Goal: Information Seeking & Learning: Learn about a topic

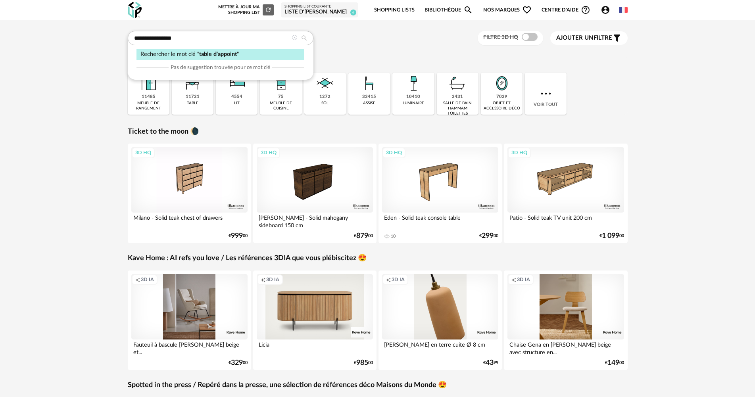
type input "**********"
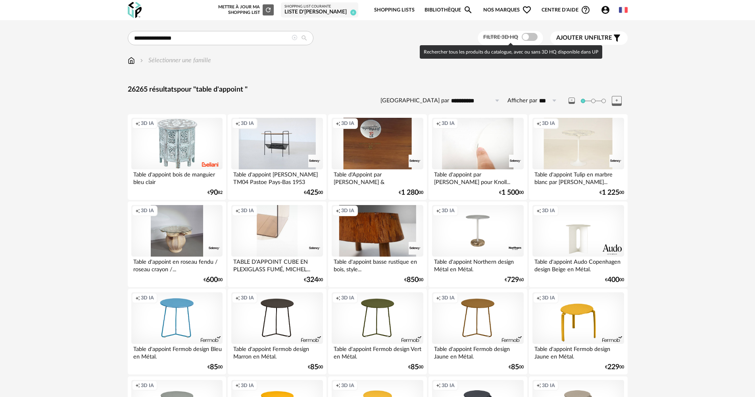
click at [531, 37] on span at bounding box center [530, 37] width 16 height 8
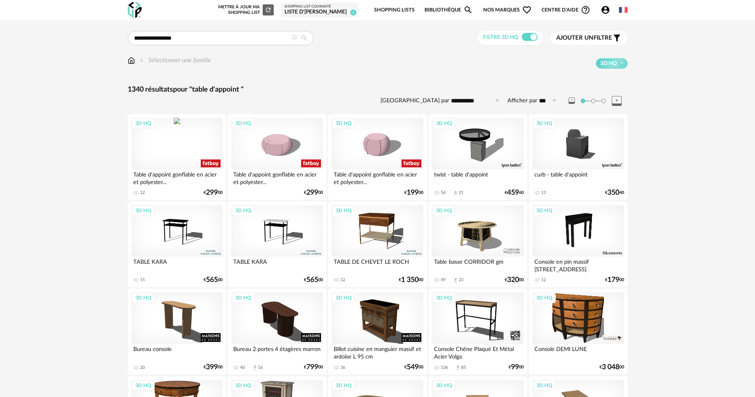
click at [173, 145] on div "3D HQ" at bounding box center [176, 144] width 91 height 52
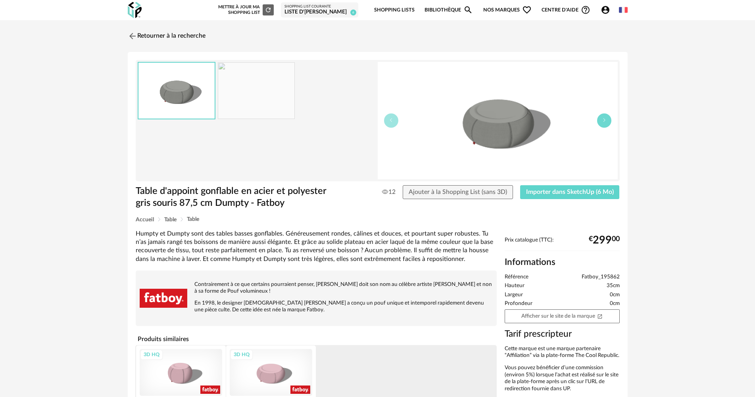
click at [606, 125] on button "button" at bounding box center [604, 121] width 14 height 14
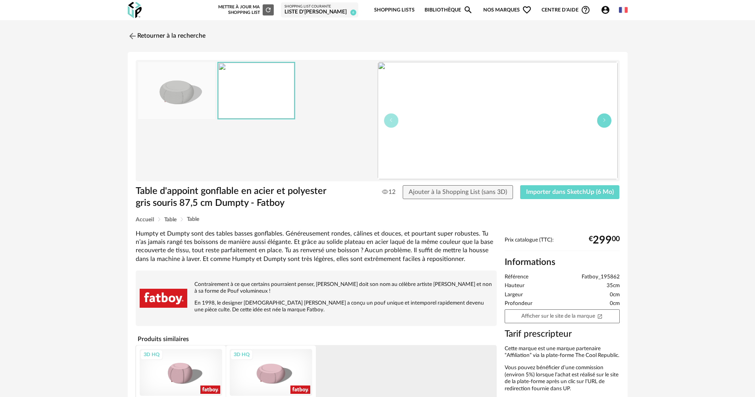
click at [606, 125] on button "button" at bounding box center [604, 121] width 14 height 14
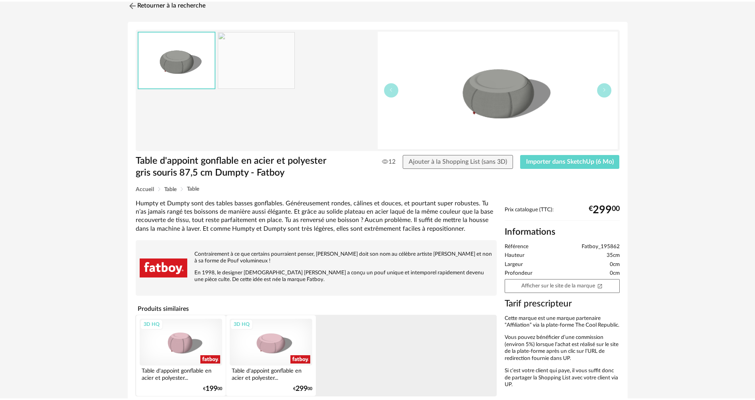
scroll to position [30, 0]
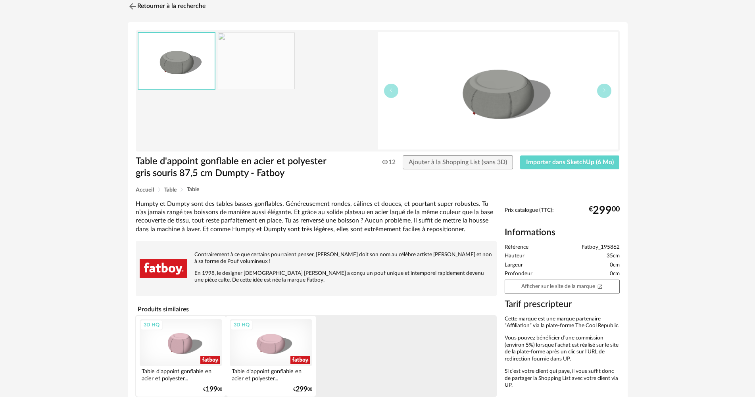
drag, startPoint x: 561, startPoint y: 288, endPoint x: 610, endPoint y: 238, distance: 69.9
click at [562, 288] on link "Afficher sur le site de la marque Open In New icon" at bounding box center [562, 287] width 115 height 14
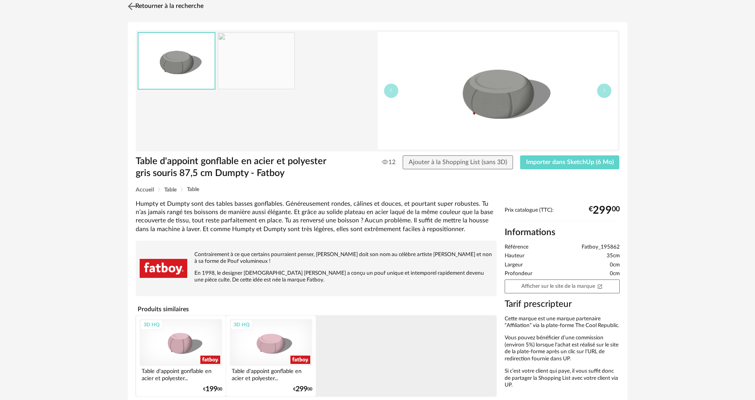
click at [128, 7] on img at bounding box center [132, 6] width 12 height 12
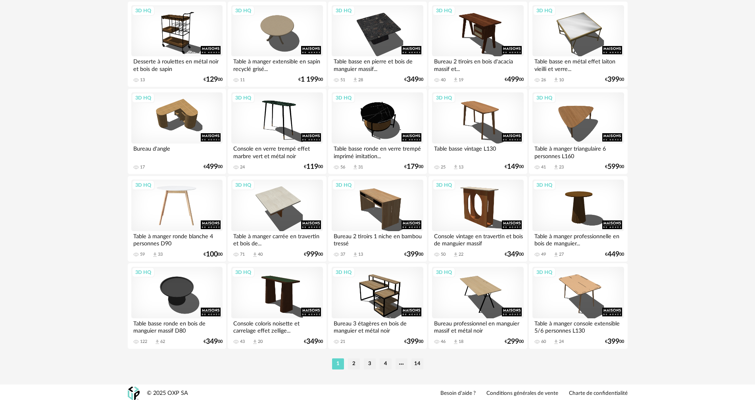
scroll to position [1513, 0]
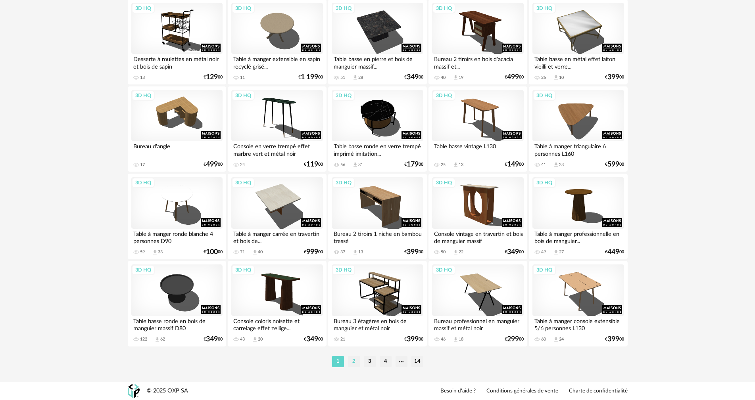
click at [356, 361] on li "2" at bounding box center [354, 361] width 12 height 11
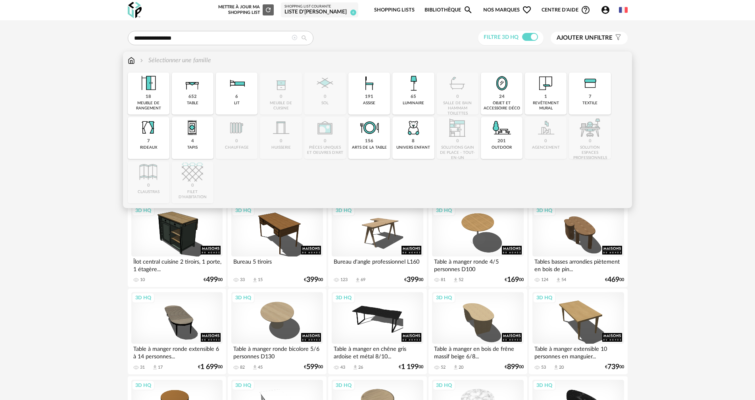
click at [129, 60] on img at bounding box center [131, 60] width 7 height 9
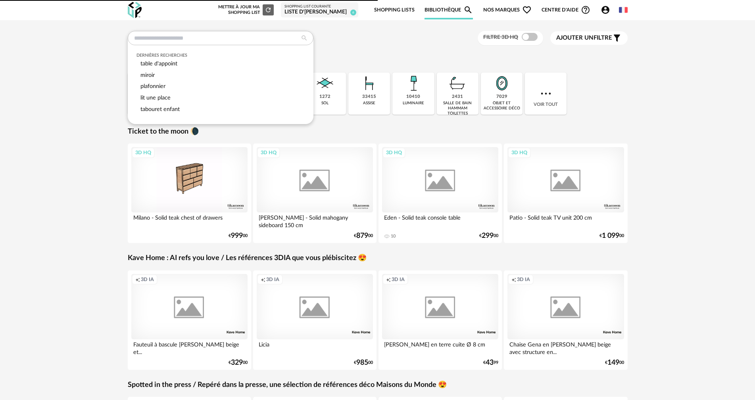
click at [350, 42] on div "Dernières recherches table d'appoint miroir plafonnier lit une place tabouret e…" at bounding box center [378, 38] width 500 height 15
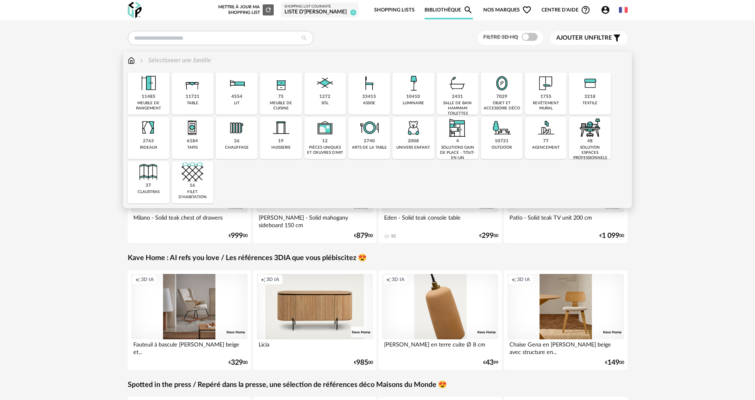
click at [198, 95] on div "11721" at bounding box center [193, 97] width 14 height 6
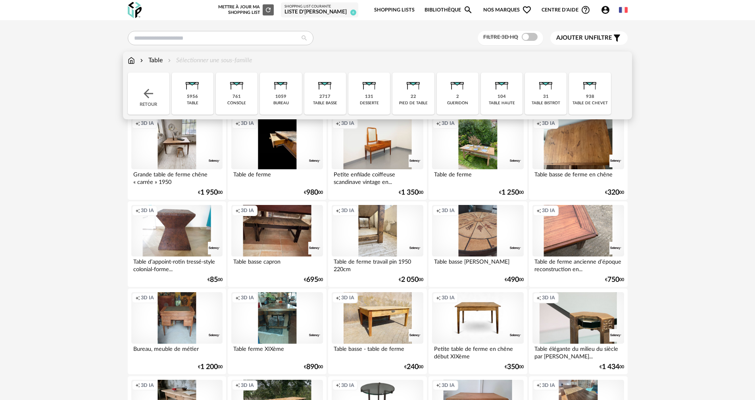
click at [329, 92] on img at bounding box center [324, 83] width 21 height 21
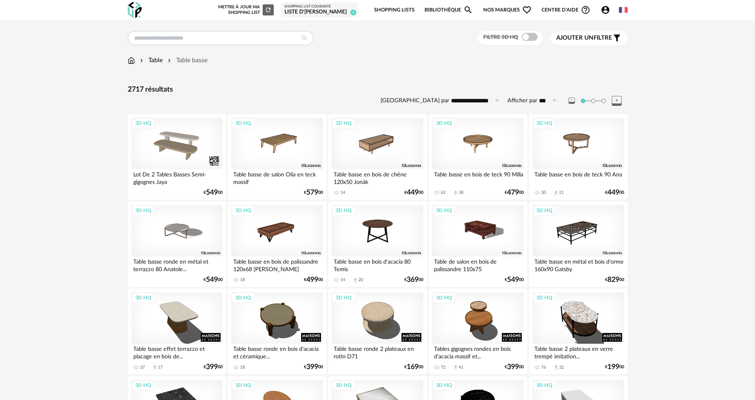
click at [609, 38] on span "Ajouter un filtre" at bounding box center [584, 38] width 56 height 8
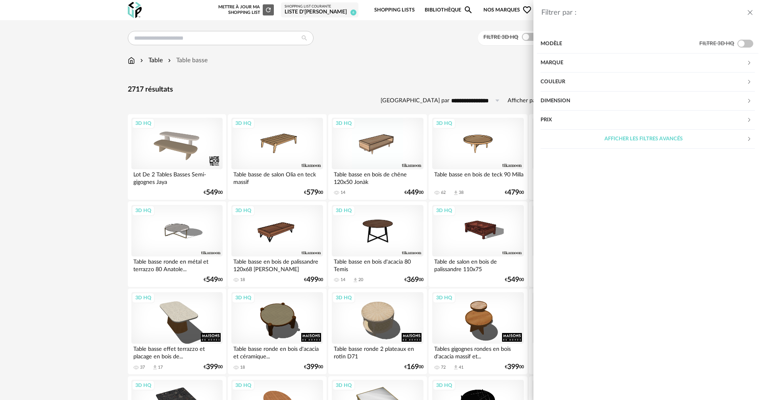
click at [591, 77] on div "Couleur" at bounding box center [644, 82] width 206 height 19
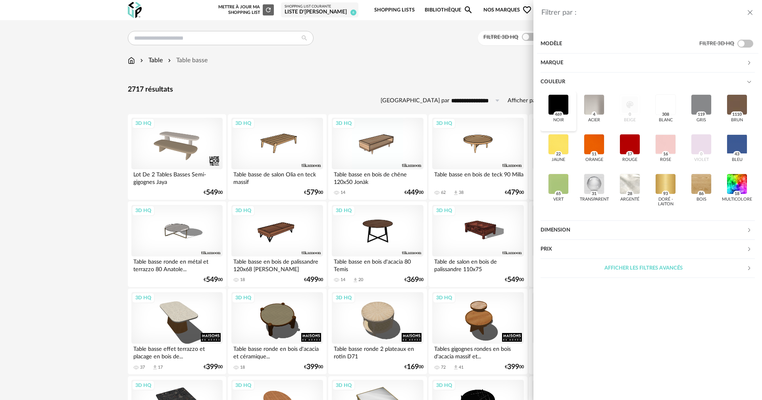
click at [557, 102] on div at bounding box center [558, 104] width 21 height 21
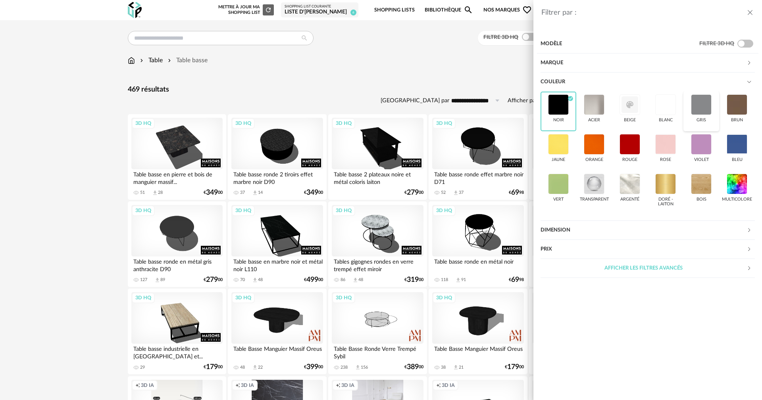
click at [702, 103] on div at bounding box center [701, 104] width 21 height 21
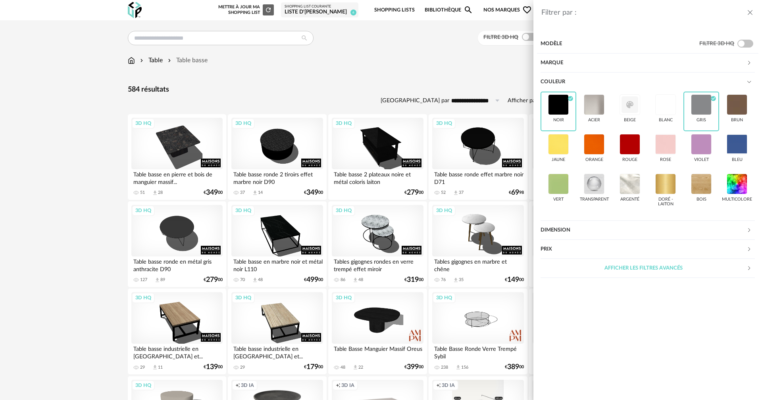
click at [404, 83] on div "Filtrer par : Modèle Filtre 3D HQ Marque &tradition 9 101 Copenhagen 0 366 Conc…" at bounding box center [381, 200] width 762 height 400
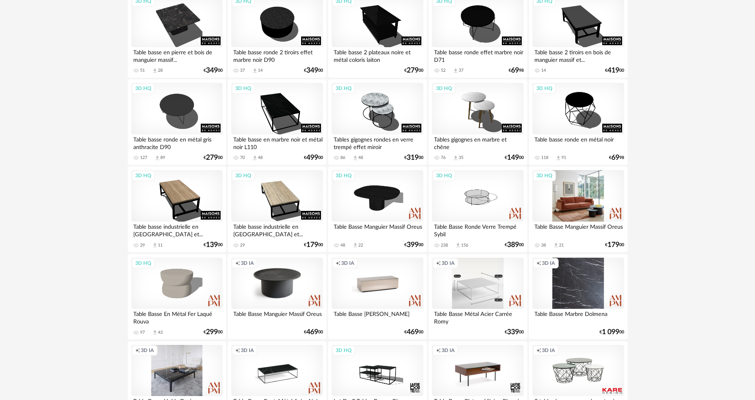
scroll to position [119, 0]
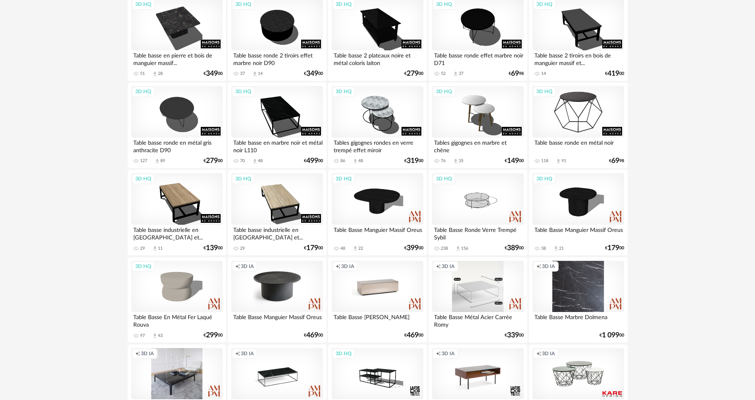
click at [592, 107] on div "3D HQ" at bounding box center [578, 112] width 91 height 52
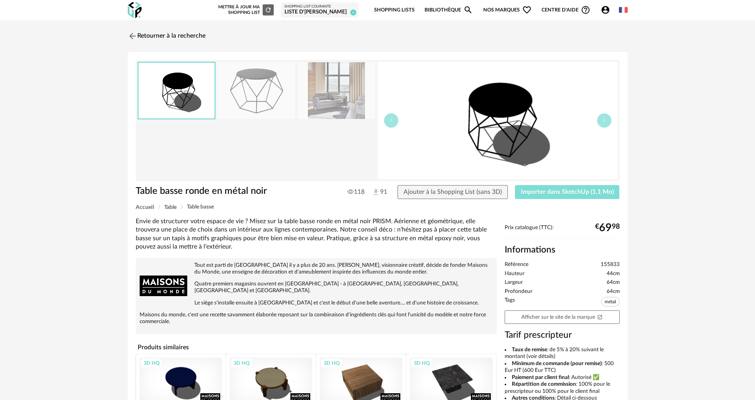
click at [562, 190] on span "Importer dans SketchUp (1,1 Mo)" at bounding box center [567, 192] width 93 height 6
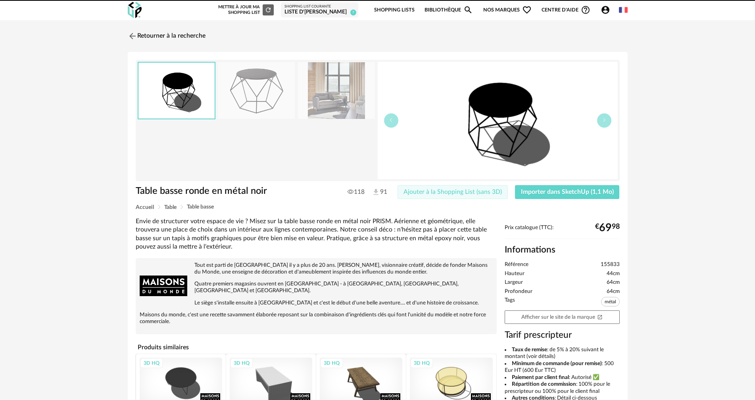
click at [462, 192] on span "Ajouter à la Shopping List (sans 3D)" at bounding box center [453, 192] width 98 height 6
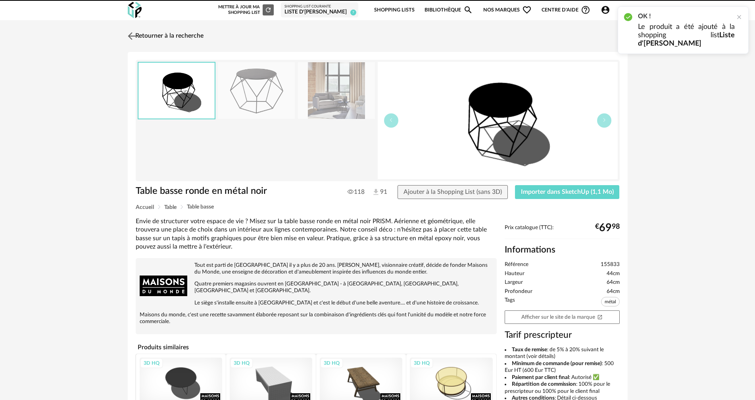
click at [132, 35] on img at bounding box center [132, 36] width 12 height 12
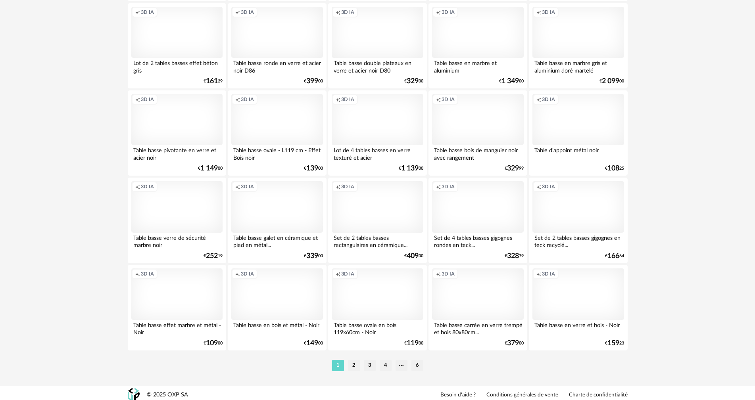
scroll to position [1513, 0]
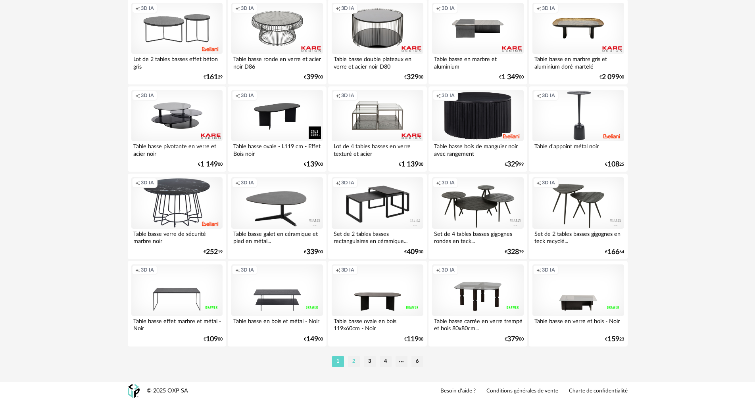
click at [352, 364] on li "2" at bounding box center [354, 361] width 12 height 11
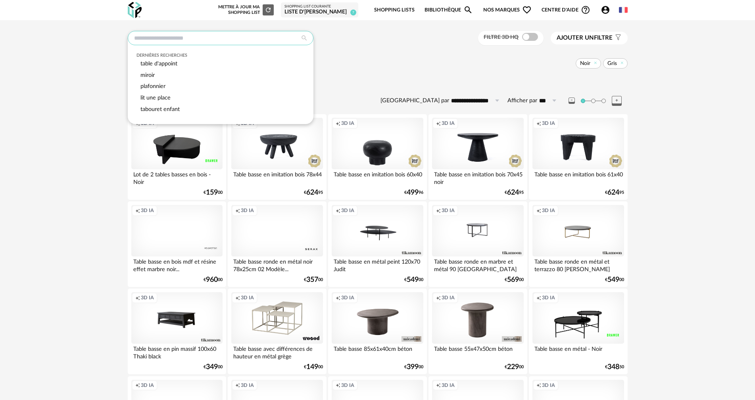
click at [213, 39] on input "text" at bounding box center [221, 38] width 186 height 14
click at [162, 40] on input "text" at bounding box center [221, 38] width 186 height 14
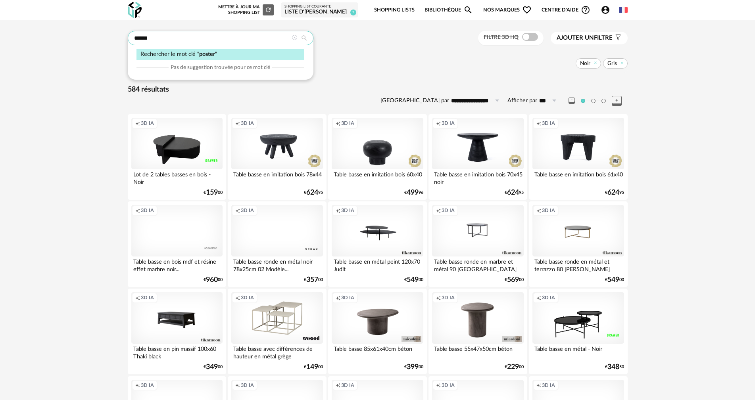
type input "******"
type input "**********"
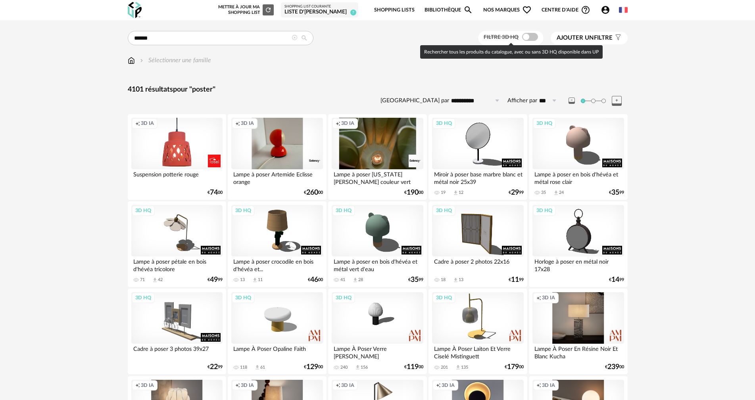
click at [530, 35] on span at bounding box center [530, 37] width 16 height 8
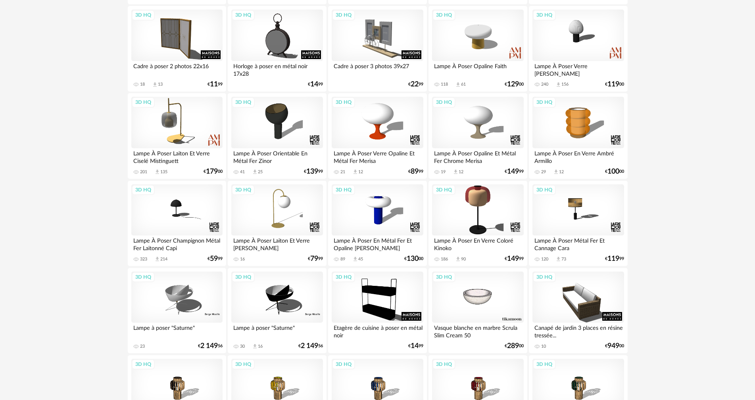
scroll to position [238, 0]
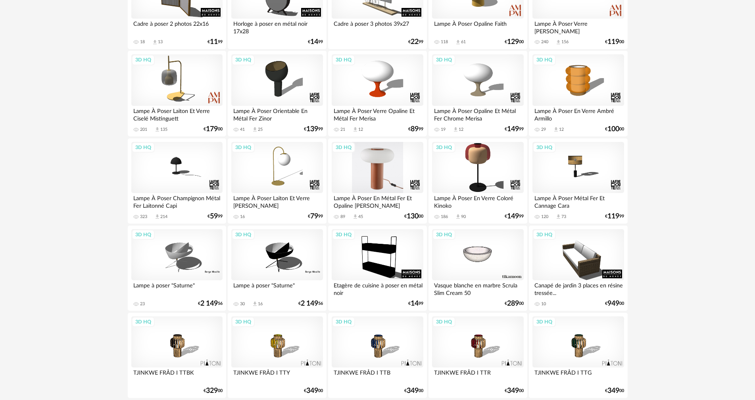
click at [373, 162] on div "3D HQ" at bounding box center [377, 168] width 91 height 52
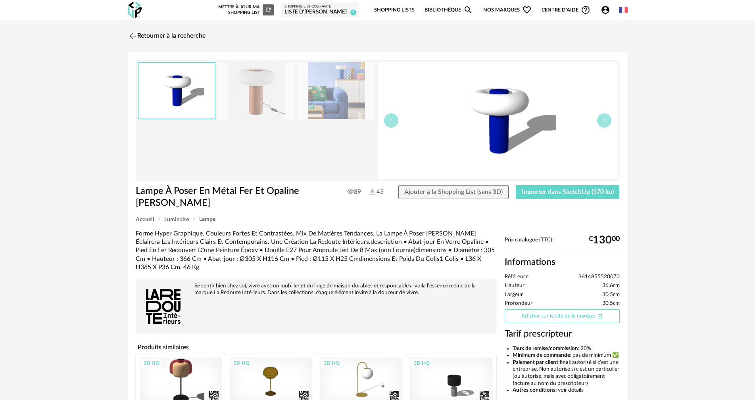
click at [546, 310] on link "Afficher sur le site de la marque Open In New icon" at bounding box center [562, 317] width 115 height 14
click at [135, 35] on img at bounding box center [132, 36] width 12 height 12
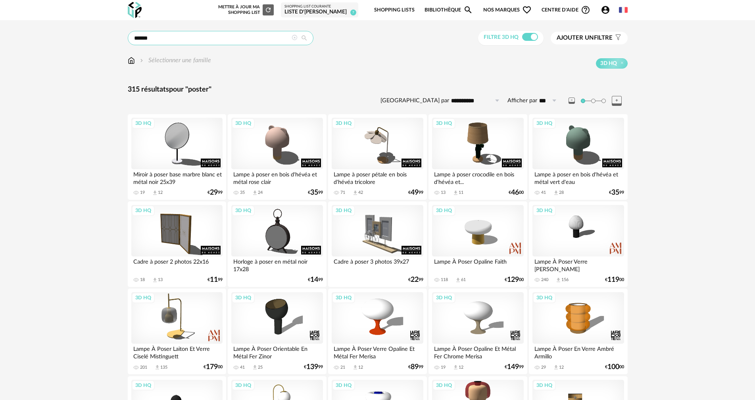
click at [172, 35] on input "******" at bounding box center [221, 38] width 186 height 14
type input "*******"
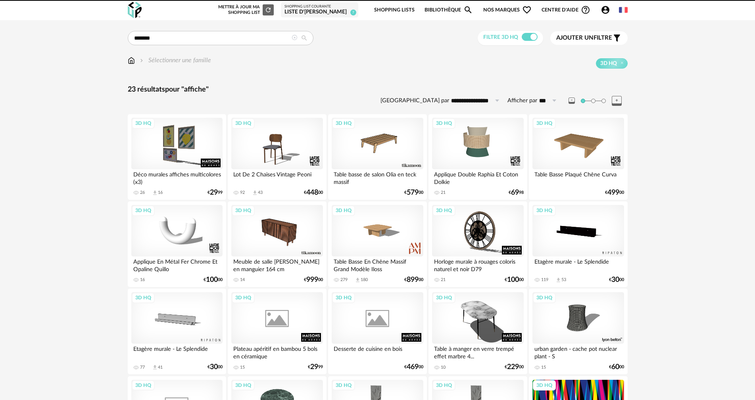
click at [134, 60] on img at bounding box center [131, 60] width 7 height 9
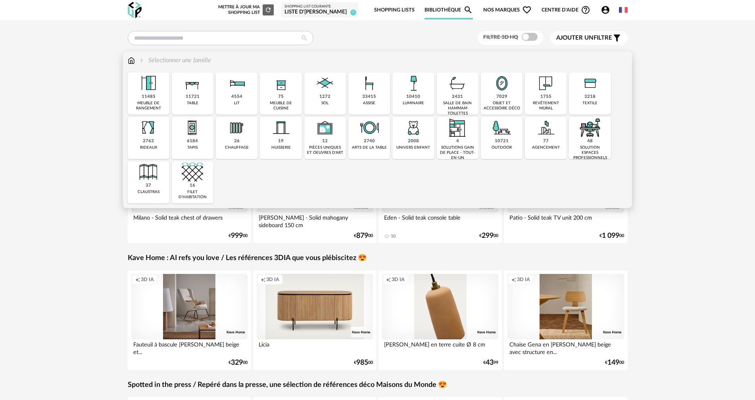
click at [419, 93] on img at bounding box center [413, 83] width 21 height 21
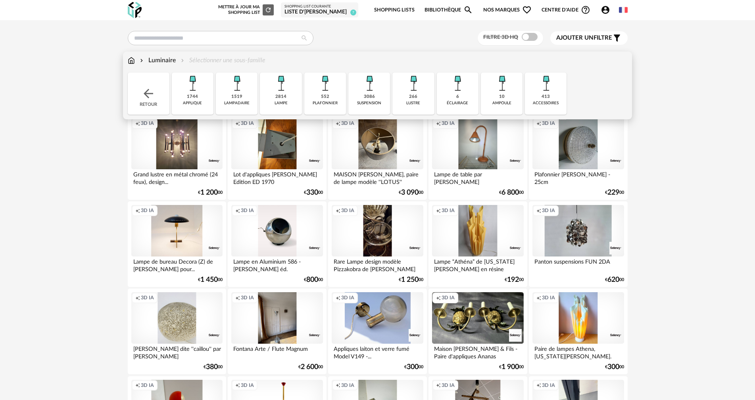
click at [235, 89] on img at bounding box center [236, 83] width 21 height 21
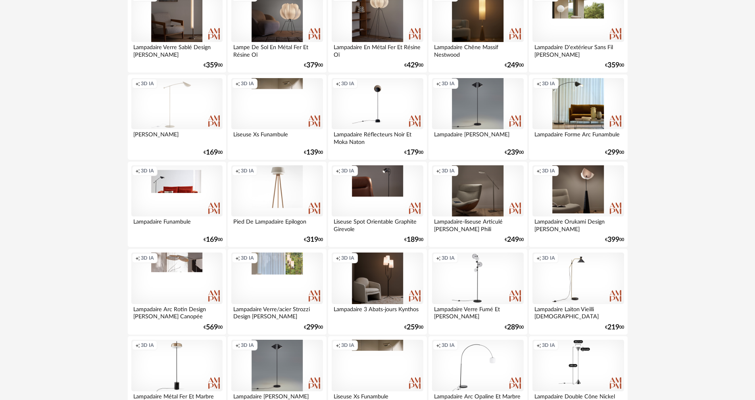
scroll to position [438, 0]
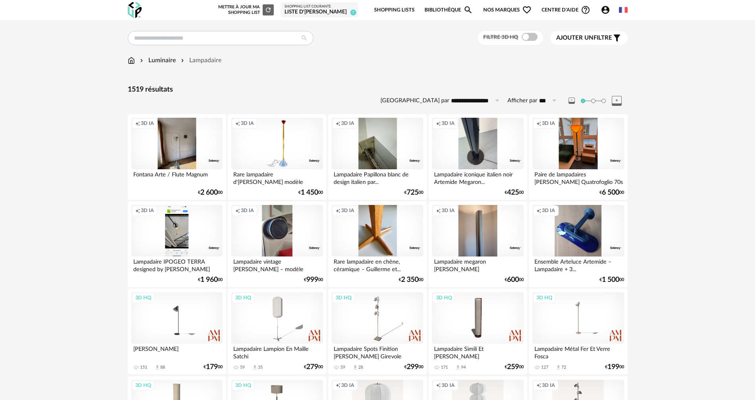
click at [604, 11] on icon "Account Circle icon" at bounding box center [606, 10] width 10 height 10
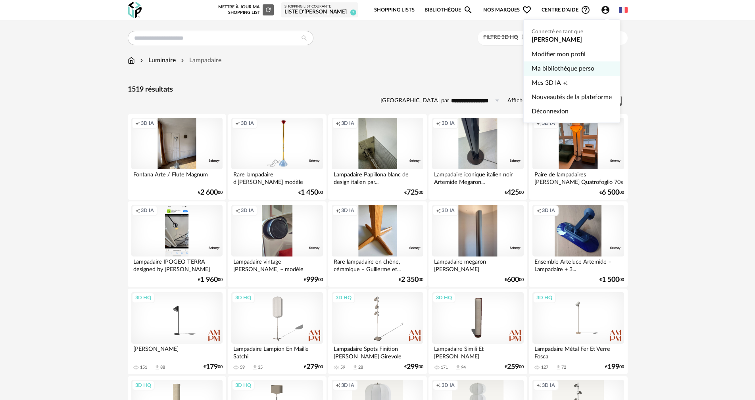
click at [579, 70] on link "Ma bibliothèque perso" at bounding box center [572, 69] width 80 height 14
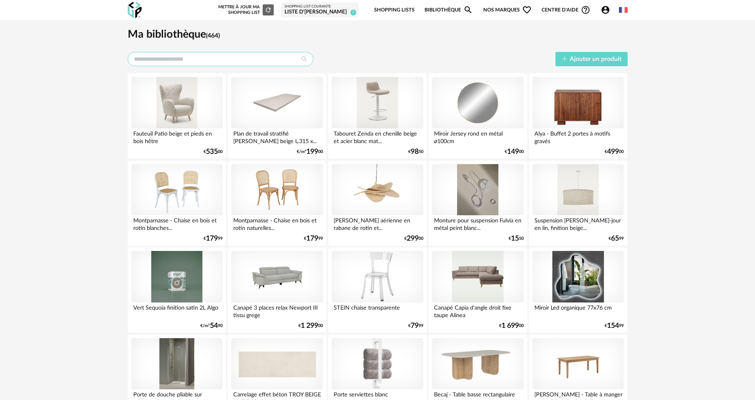
click at [205, 60] on input "text" at bounding box center [221, 59] width 186 height 14
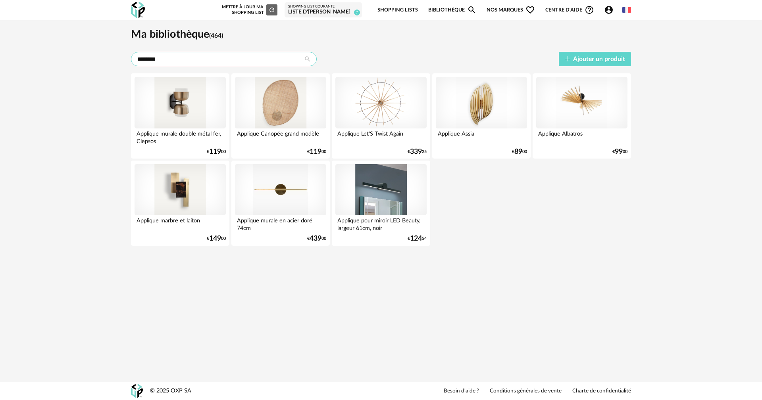
type input "********"
